Goal: Task Accomplishment & Management: Use online tool/utility

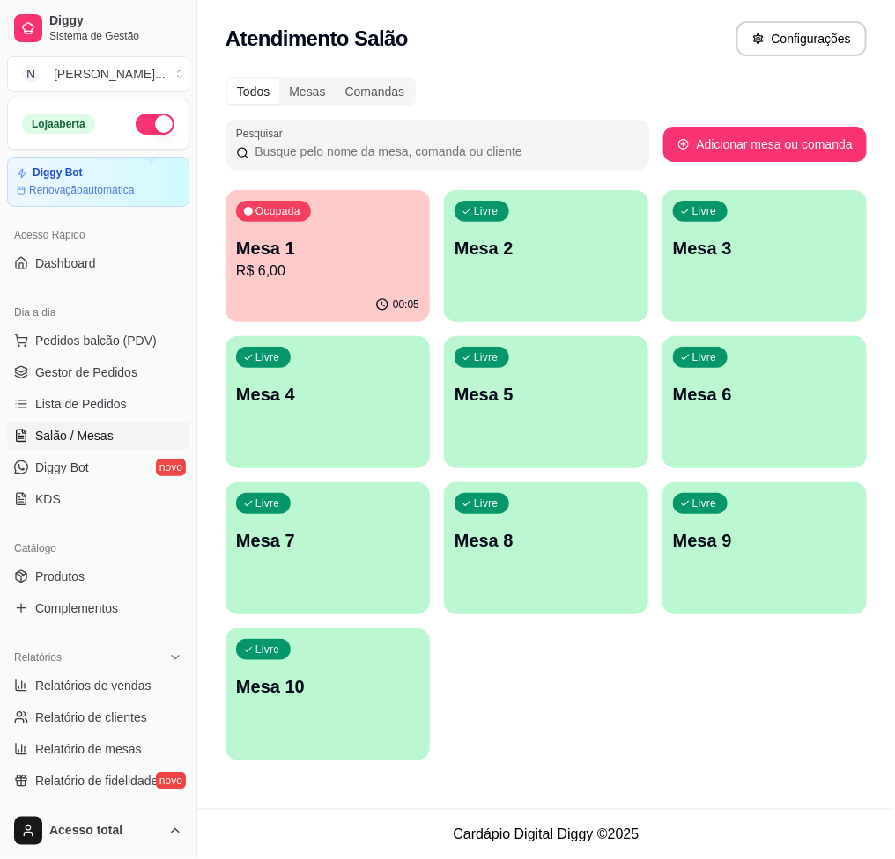
click at [356, 240] on p "Mesa 1" at bounding box center [327, 248] width 183 height 25
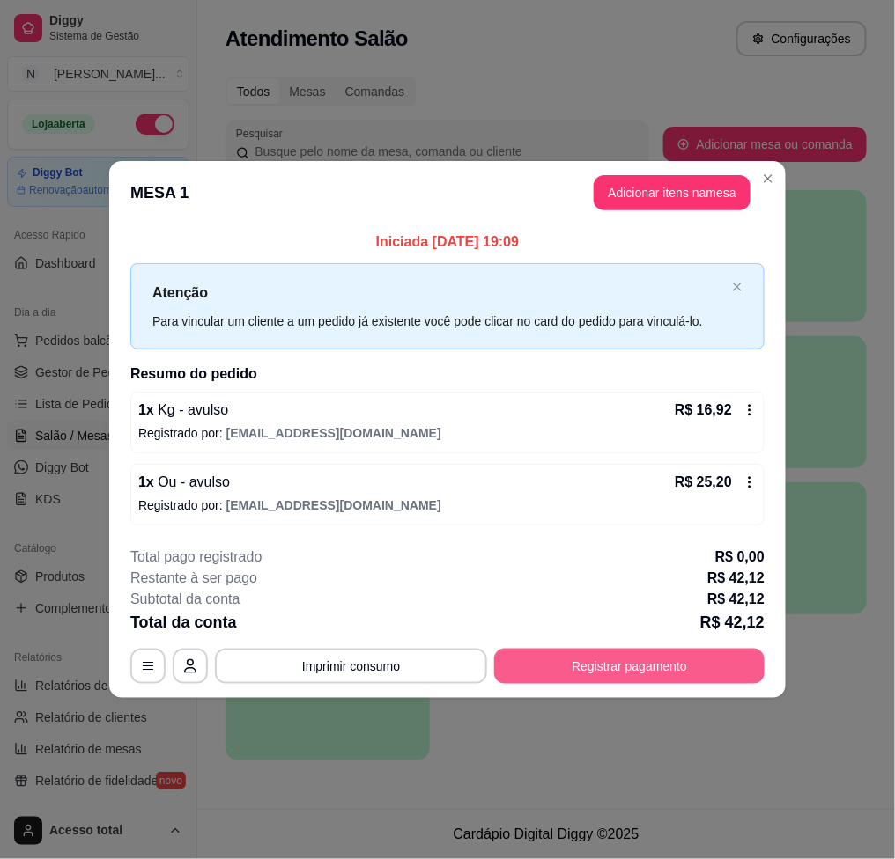
click at [603, 671] on button "Registrar pagamento" at bounding box center [629, 666] width 270 height 35
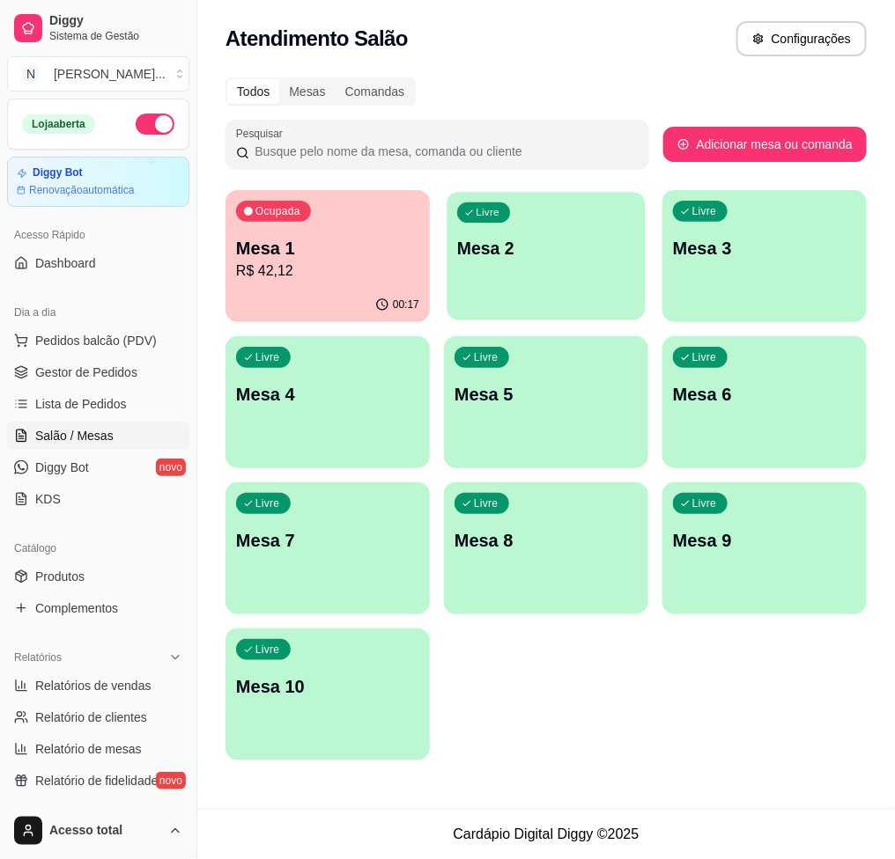
click at [570, 240] on p "Mesa 2" at bounding box center [546, 249] width 178 height 24
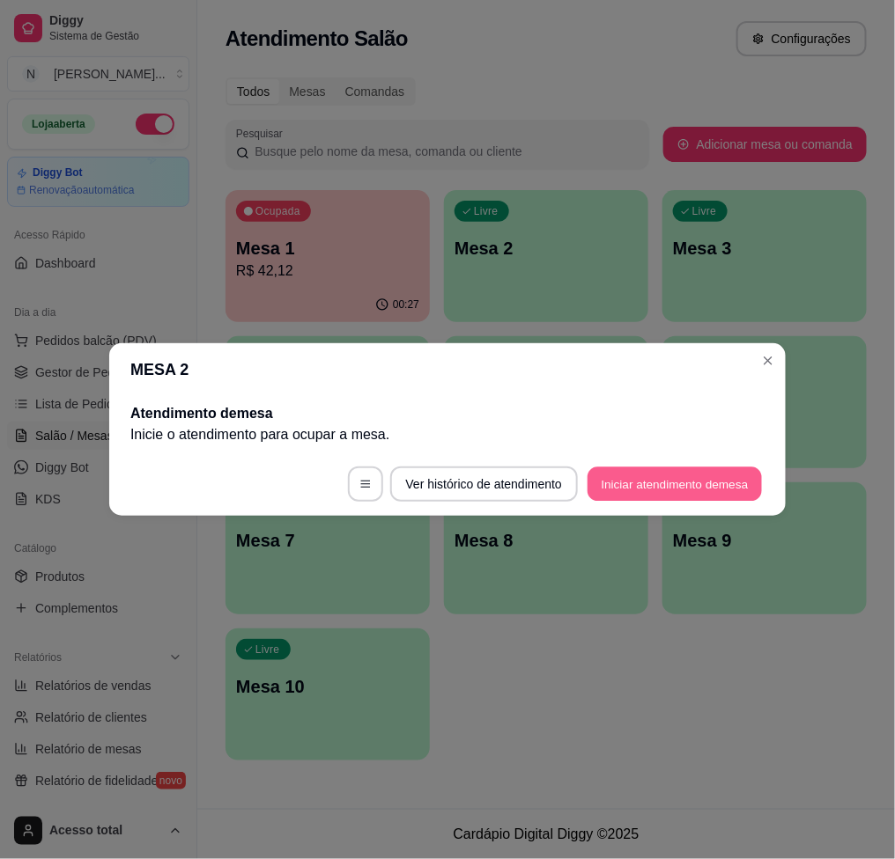
click at [708, 479] on button "Iniciar atendimento de mesa" at bounding box center [674, 485] width 174 height 34
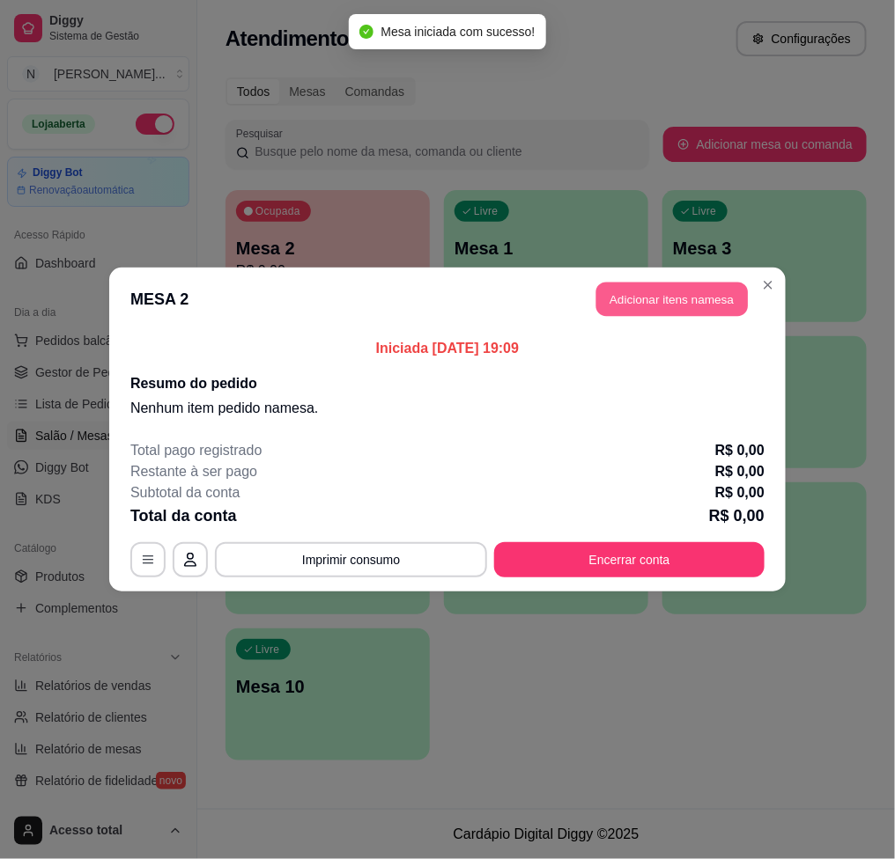
click at [681, 287] on button "Adicionar itens na mesa" at bounding box center [671, 300] width 151 height 34
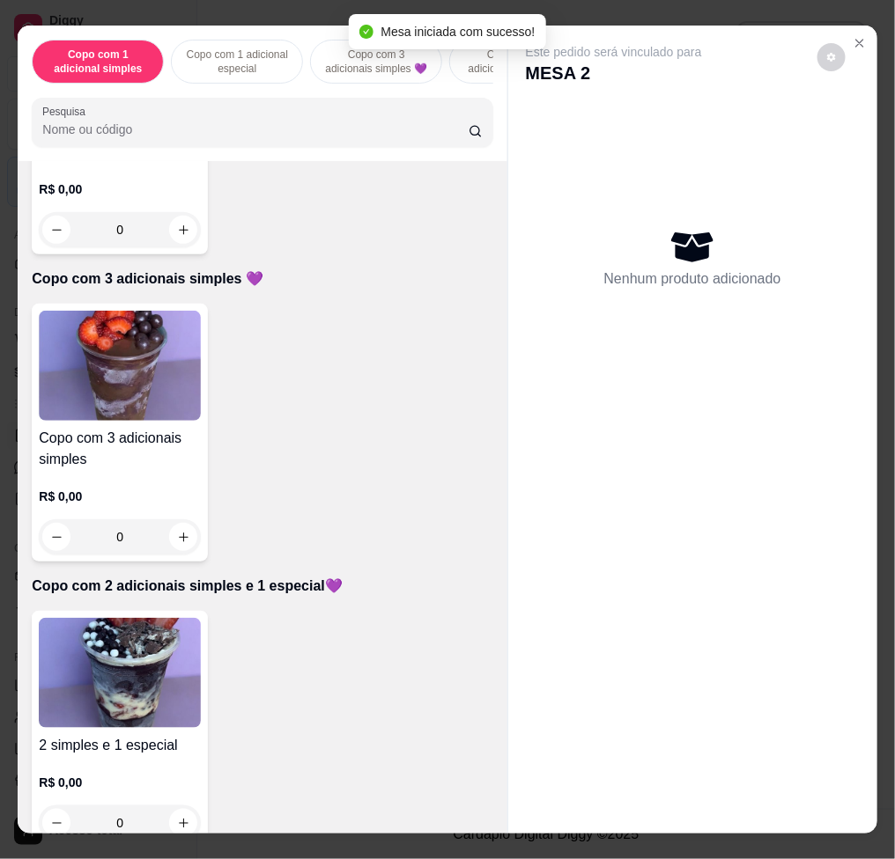
scroll to position [821, 0]
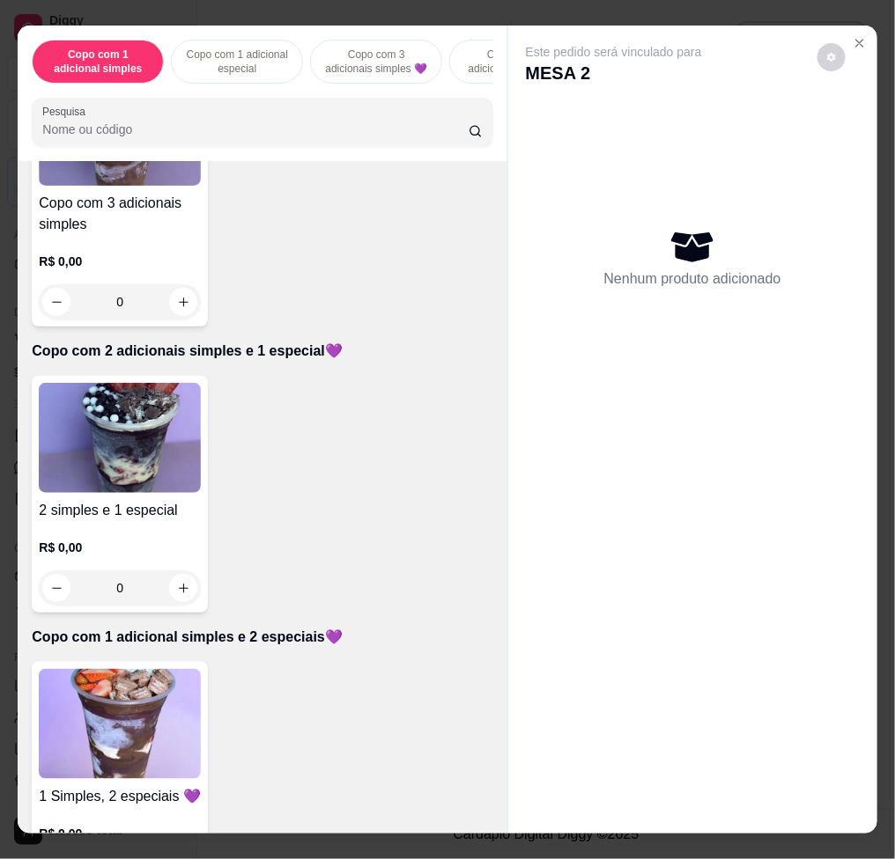
click at [142, 472] on img at bounding box center [120, 438] width 162 height 110
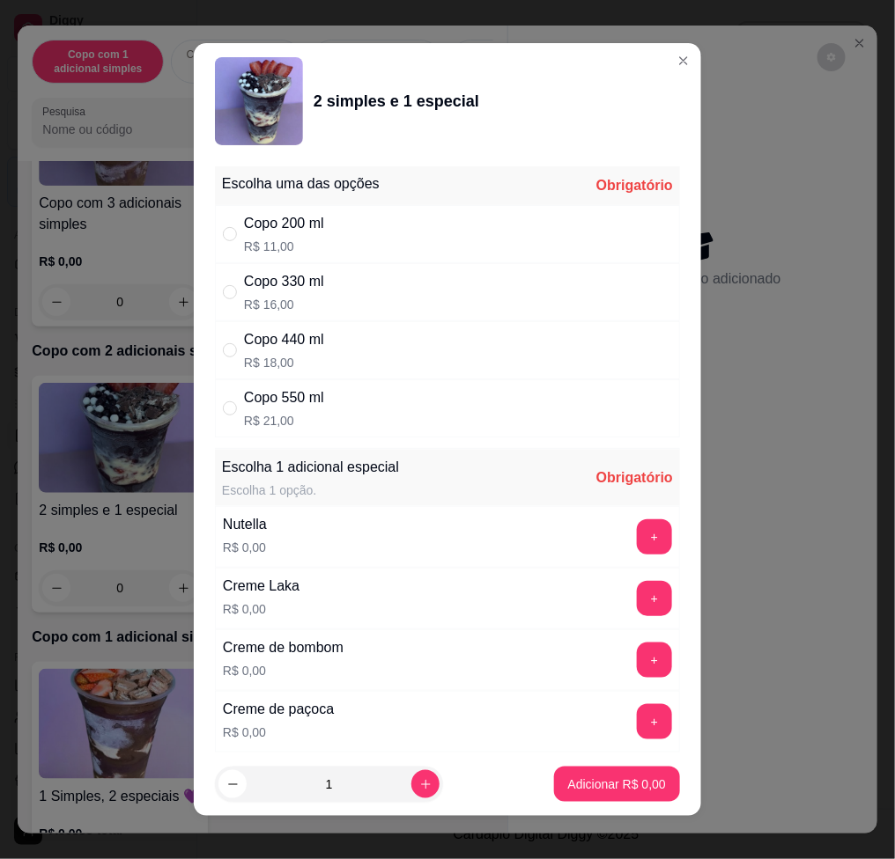
click at [371, 285] on div "Copo 330 ml R$ 16,00" at bounding box center [447, 292] width 465 height 58
radio input "true"
click at [637, 541] on button "+" at bounding box center [654, 536] width 35 height 35
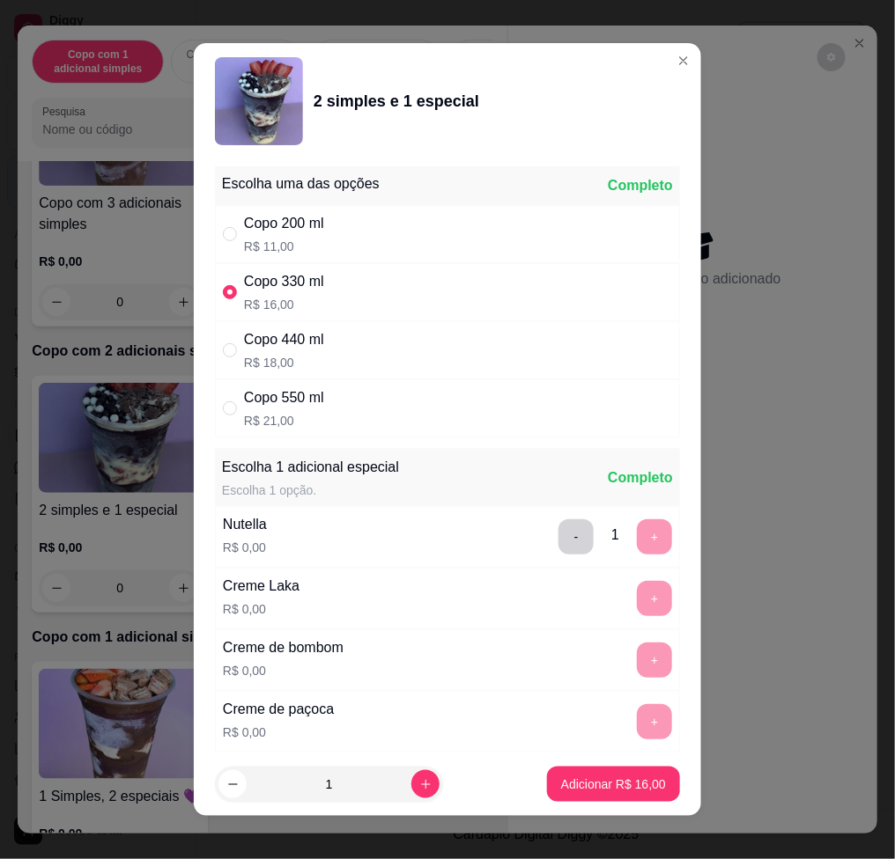
scroll to position [12, 0]
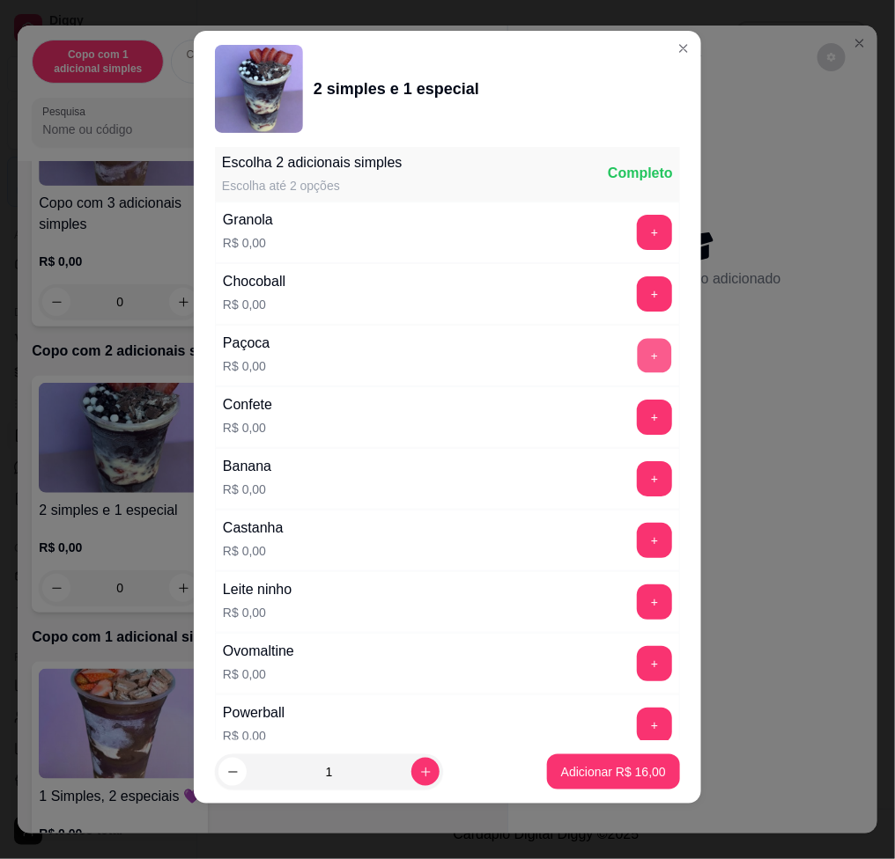
click at [630, 373] on div "+" at bounding box center [654, 355] width 49 height 35
click at [637, 353] on button "+" at bounding box center [654, 355] width 35 height 35
click at [637, 592] on button "+" at bounding box center [654, 602] width 35 height 35
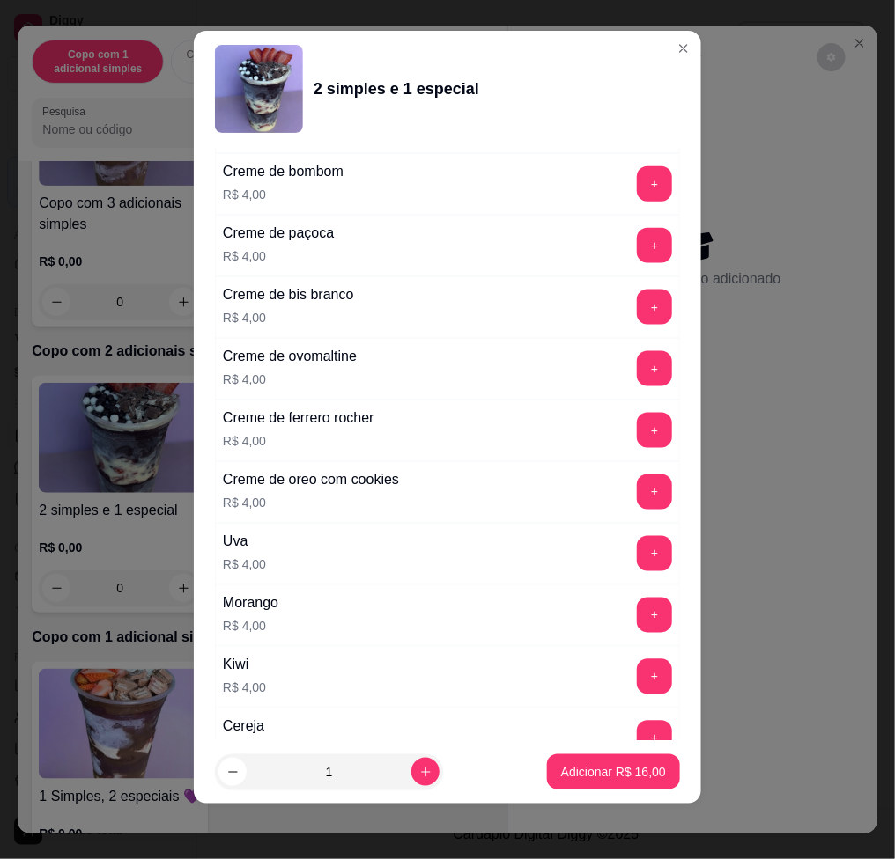
scroll to position [4439, 0]
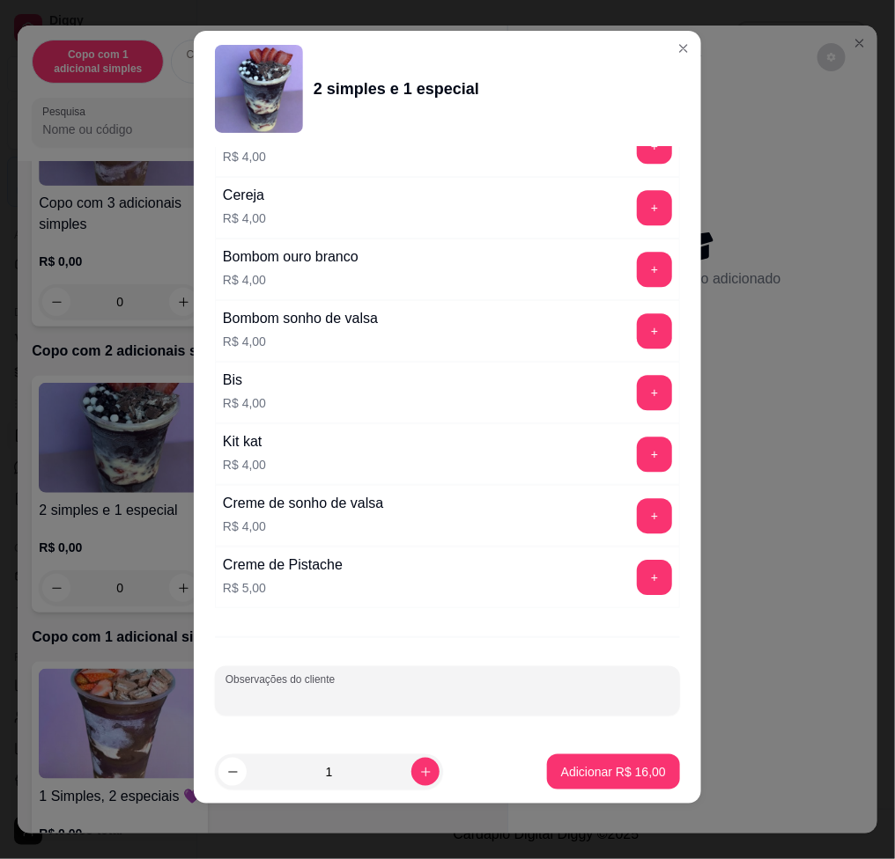
click at [583, 701] on input "Observações do cliente" at bounding box center [447, 698] width 444 height 18
type input "levar"
click at [615, 757] on button "Adicionar R$ 16,00" at bounding box center [613, 772] width 133 height 35
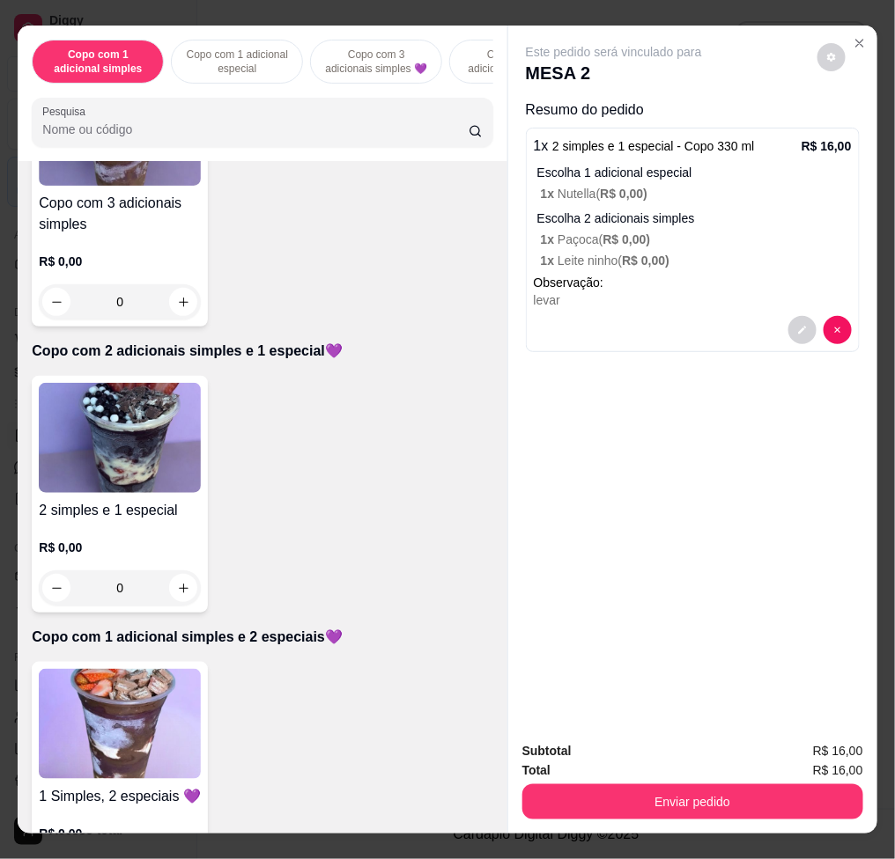
click at [107, 462] on img at bounding box center [120, 438] width 162 height 110
click at [122, 727] on img at bounding box center [120, 724] width 162 height 110
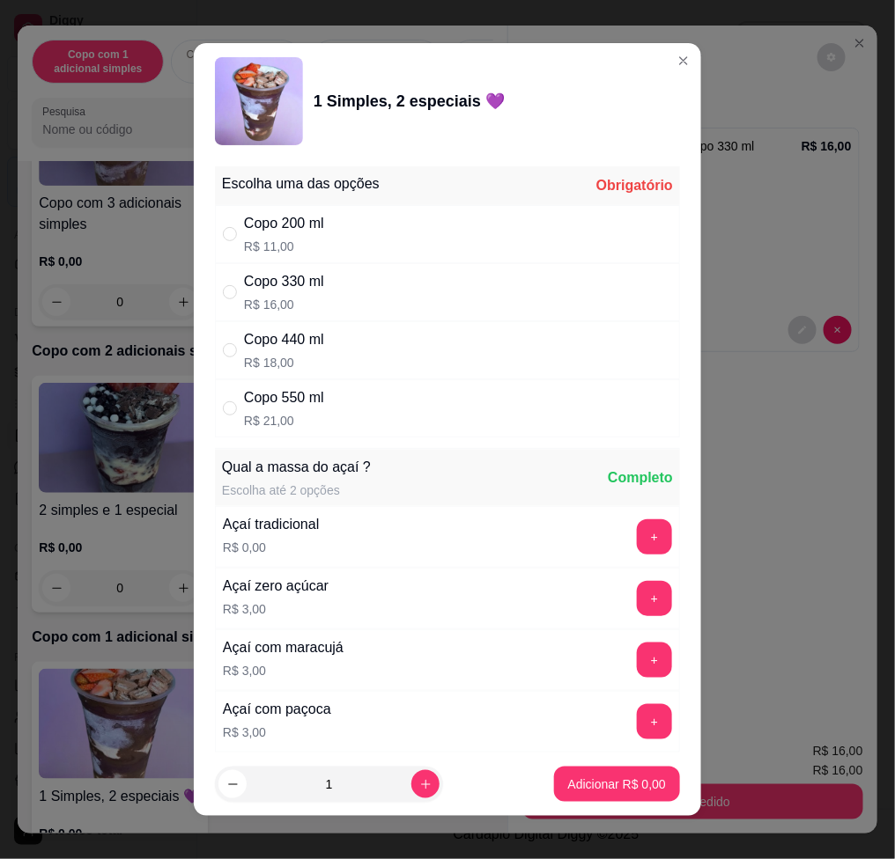
click at [308, 267] on div "Copo 330 ml R$ 16,00" at bounding box center [447, 292] width 465 height 58
radio input "true"
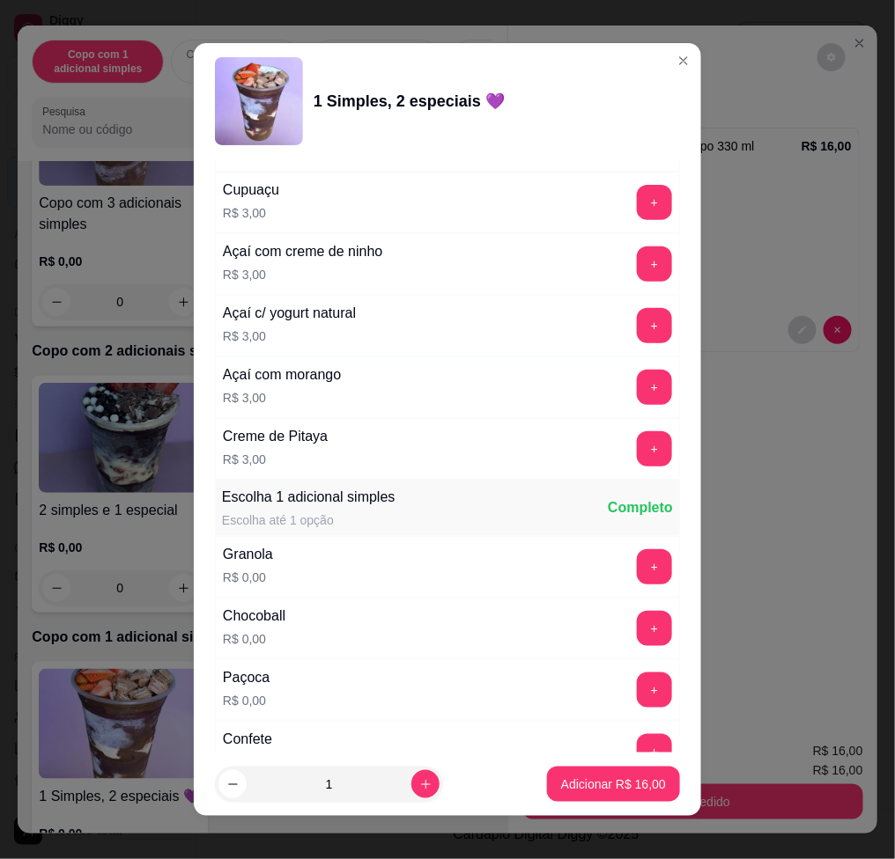
scroll to position [1057, 0]
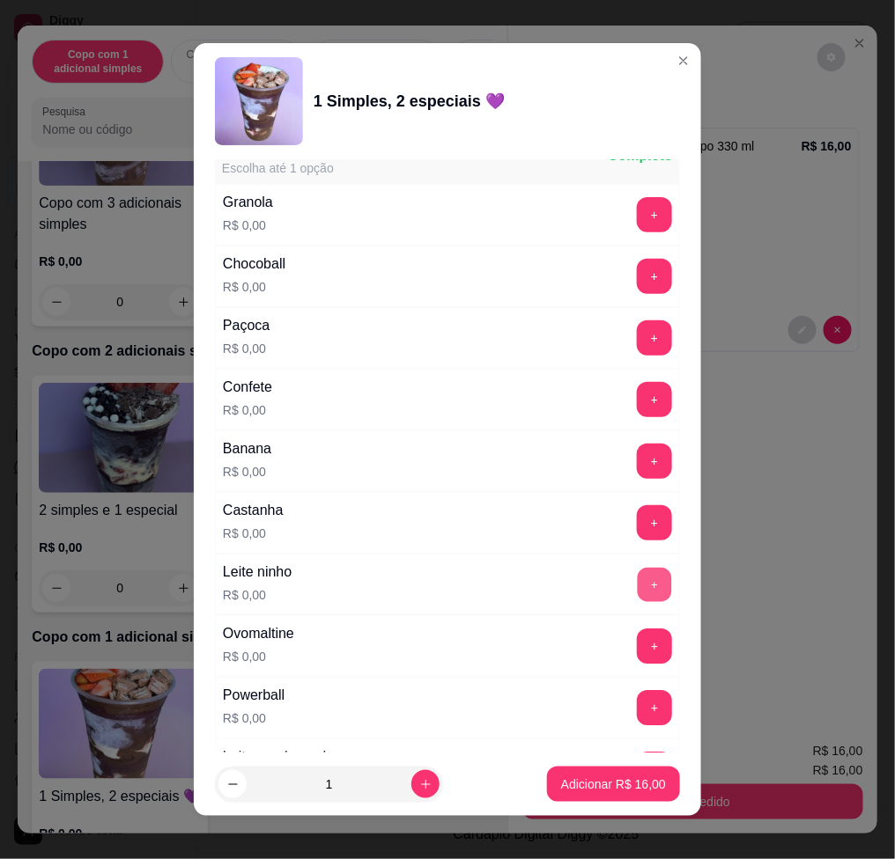
click at [637, 600] on button "+" at bounding box center [654, 584] width 34 height 34
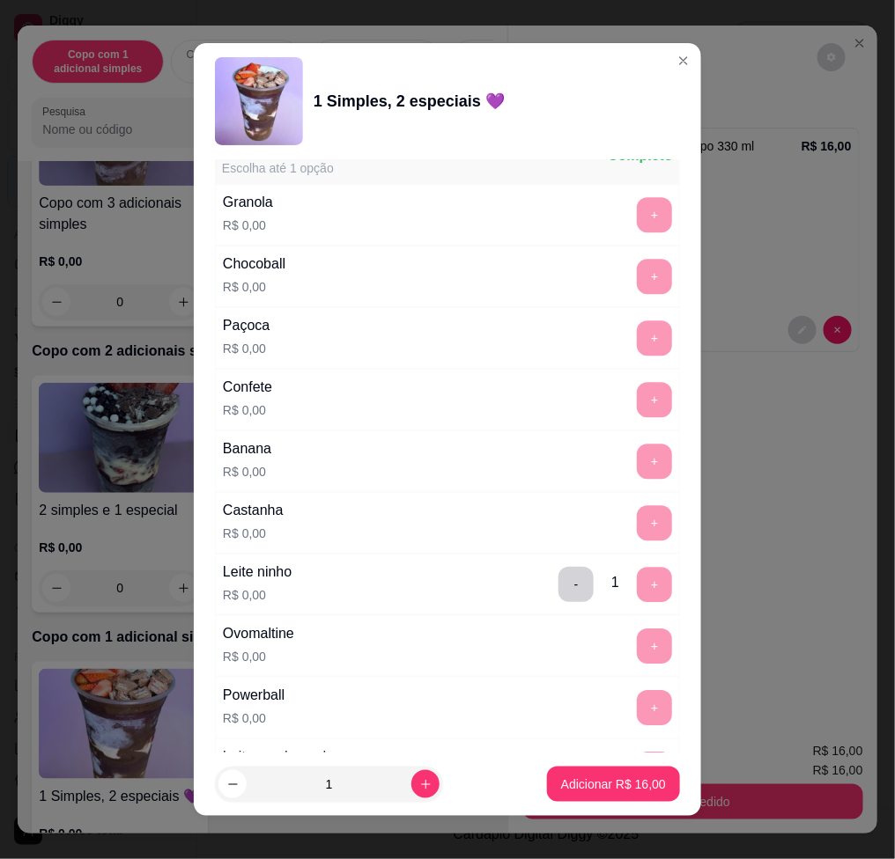
scroll to position [1643, 0]
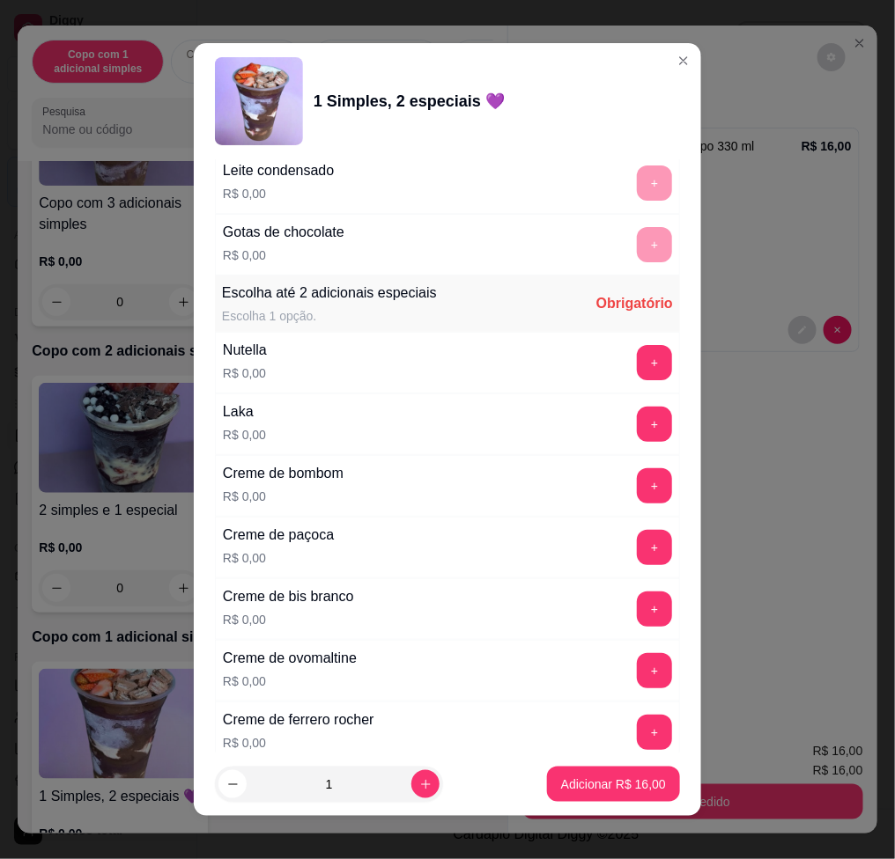
click at [614, 342] on div "Nutella R$ 0,00 +" at bounding box center [447, 363] width 465 height 62
click at [637, 360] on button "+" at bounding box center [654, 362] width 35 height 35
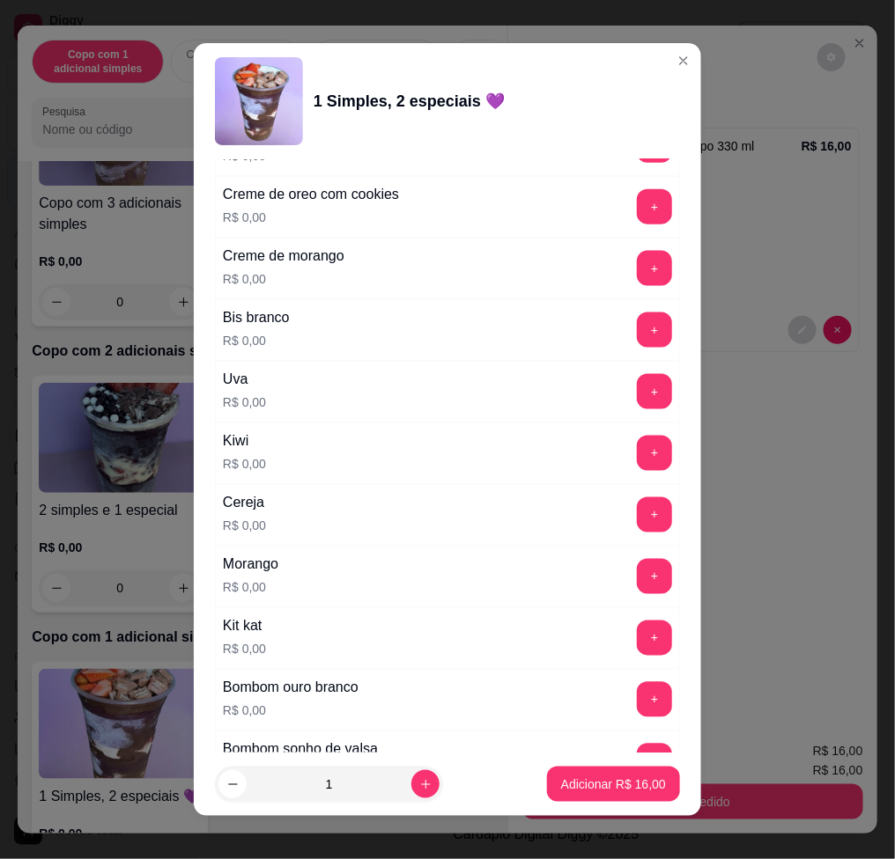
scroll to position [2582, 0]
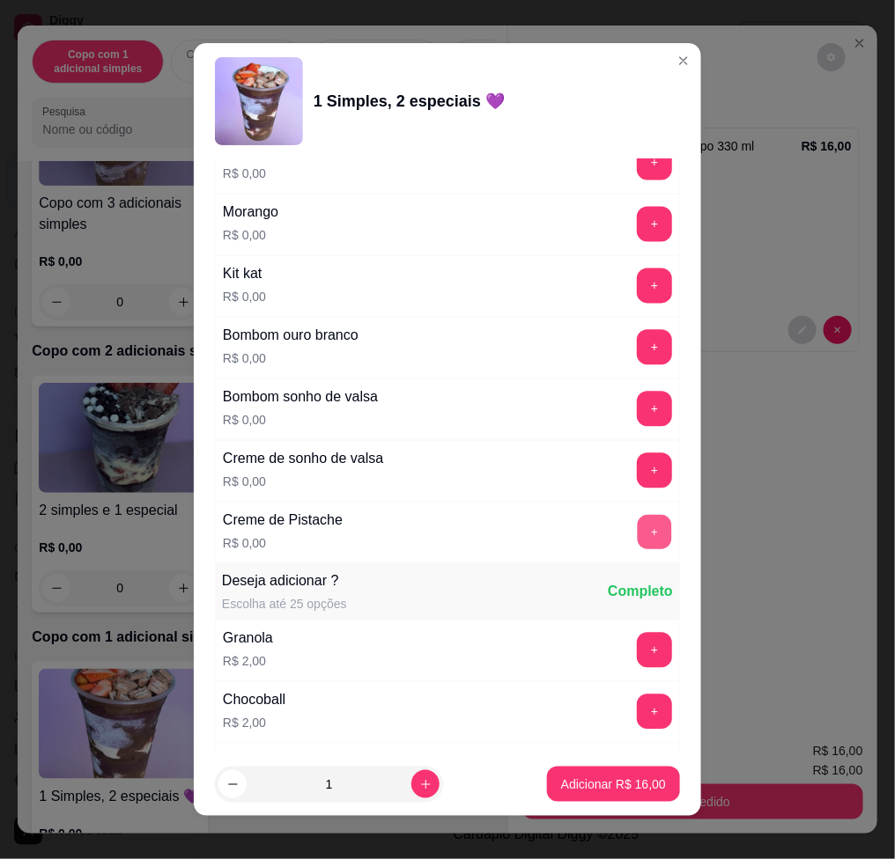
click at [637, 531] on button "+" at bounding box center [654, 532] width 34 height 34
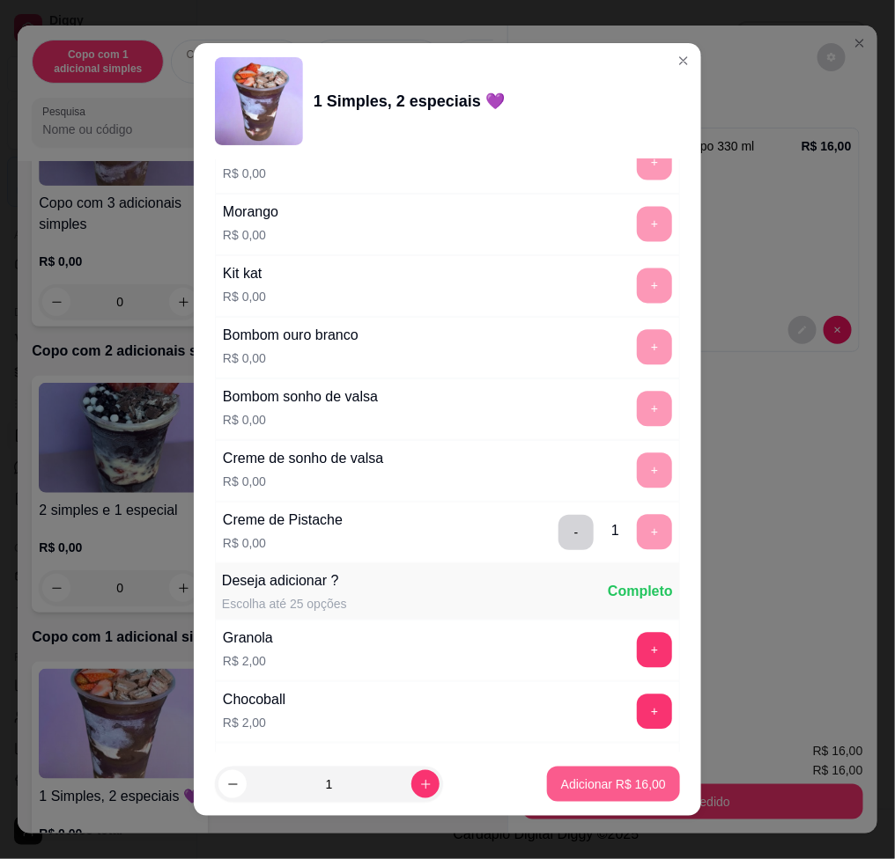
click at [630, 779] on button "Adicionar R$ 16,00" at bounding box center [613, 784] width 133 height 35
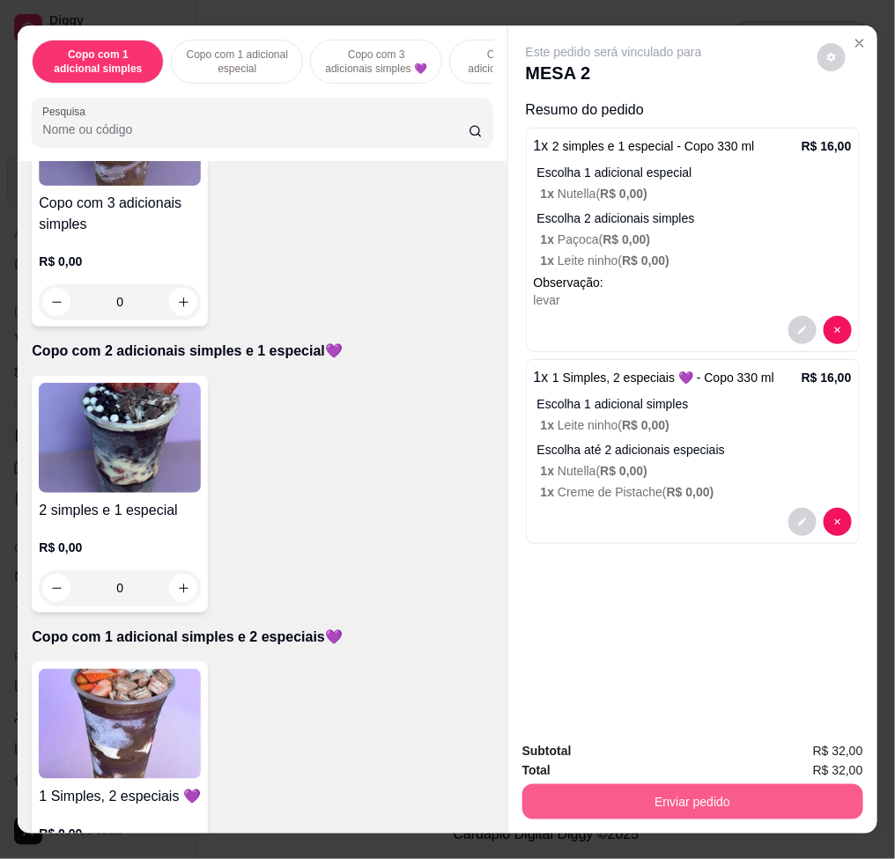
click at [792, 784] on button "Enviar pedido" at bounding box center [692, 801] width 341 height 35
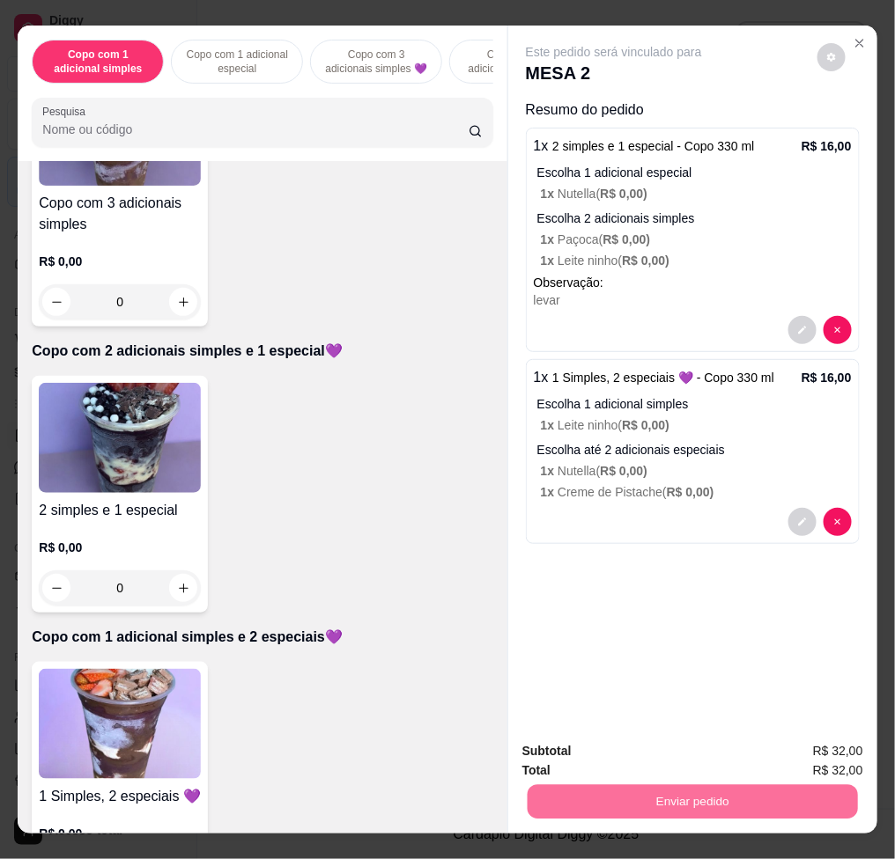
click at [666, 762] on button "Não registrar e enviar pedido" at bounding box center [632, 749] width 183 height 33
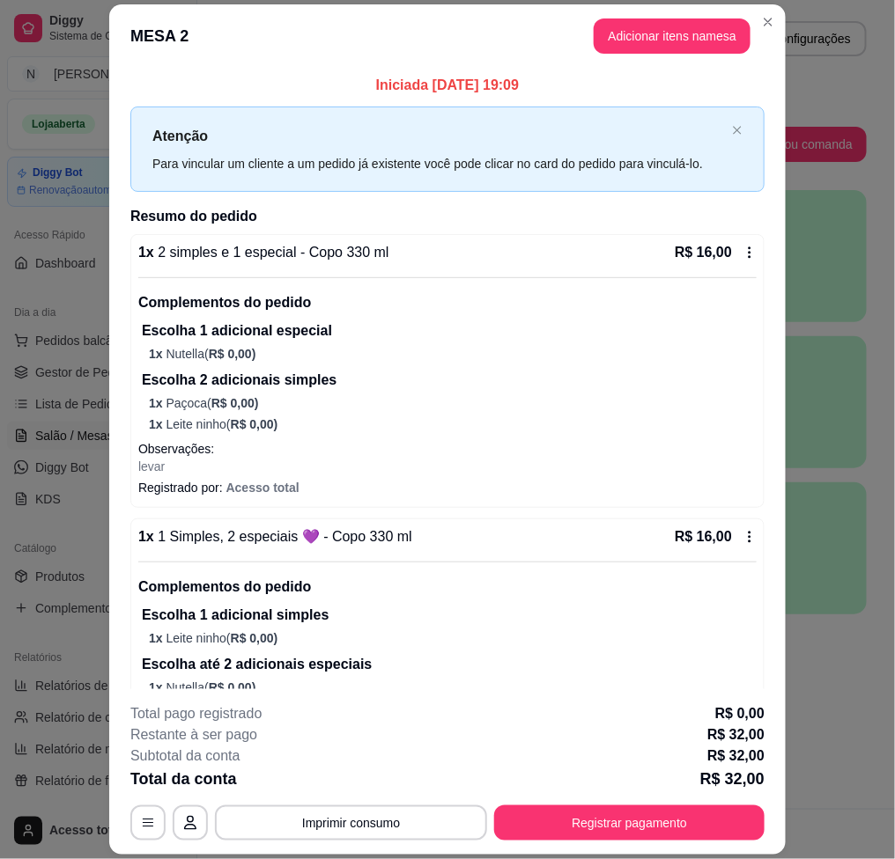
click at [628, 816] on button "Registrar pagamento" at bounding box center [629, 823] width 270 height 35
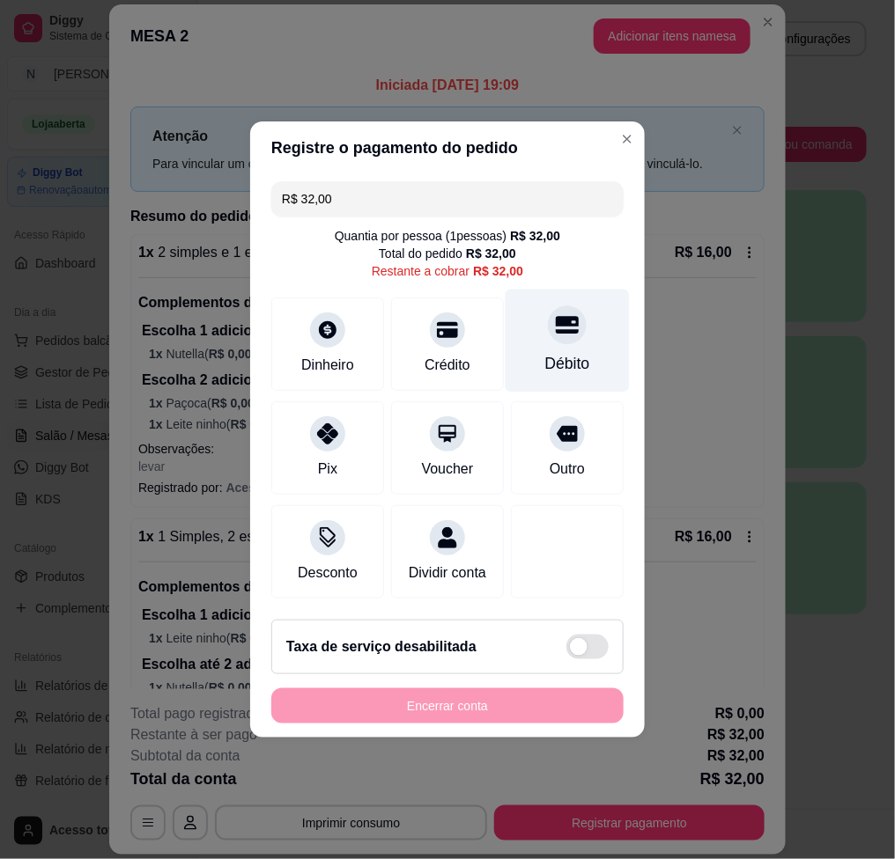
click at [545, 352] on div "Débito" at bounding box center [567, 363] width 45 height 23
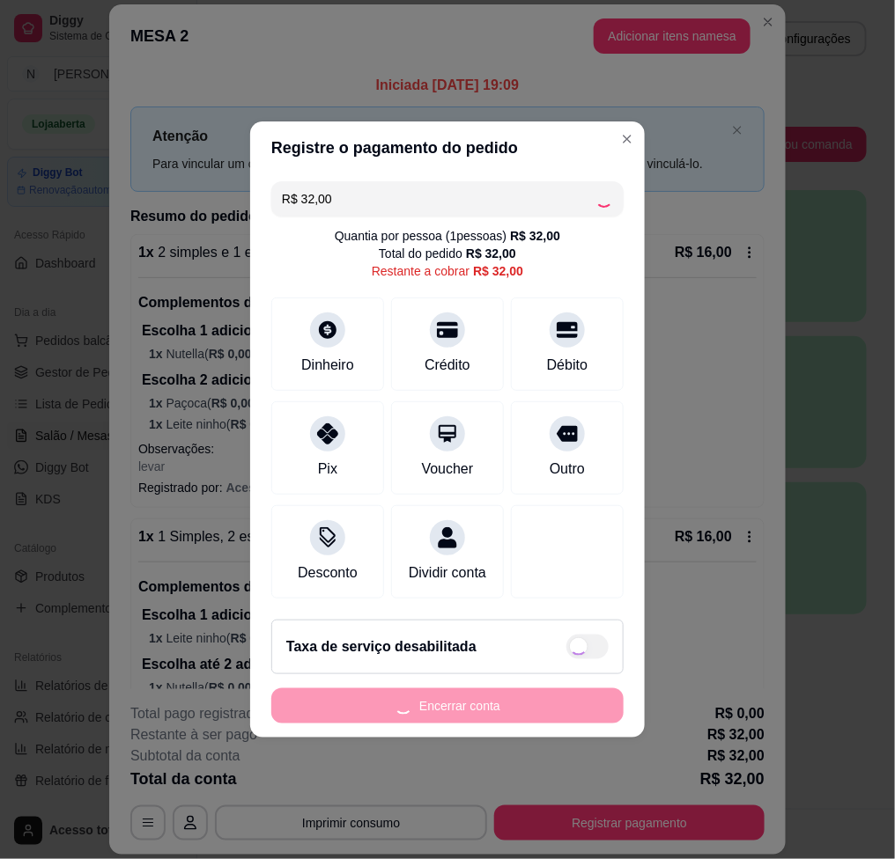
type input "R$ 0,00"
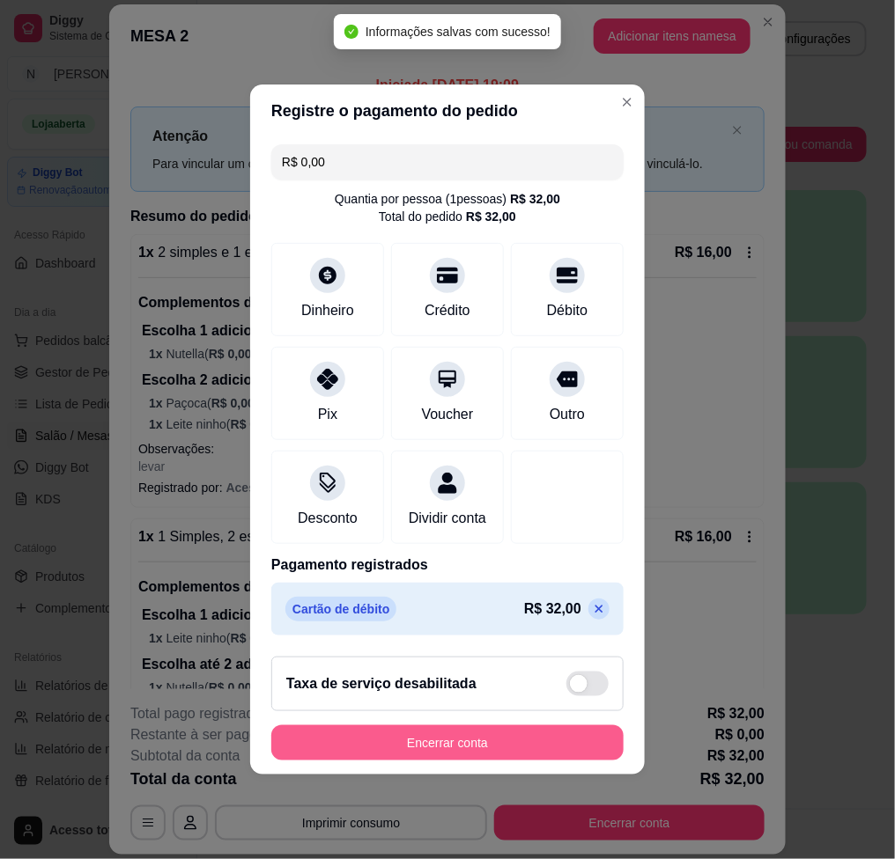
click at [590, 761] on button "Encerrar conta" at bounding box center [447, 742] width 352 height 35
